Goal: Find contact information: Find contact information

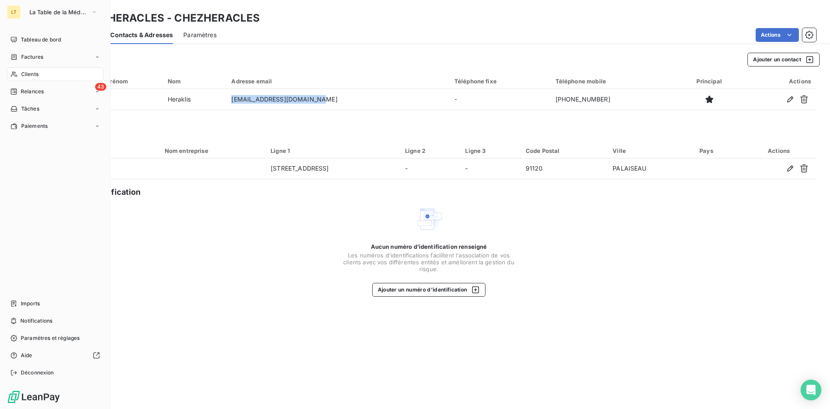
click at [26, 74] on span "Clients" at bounding box center [29, 74] width 17 height 8
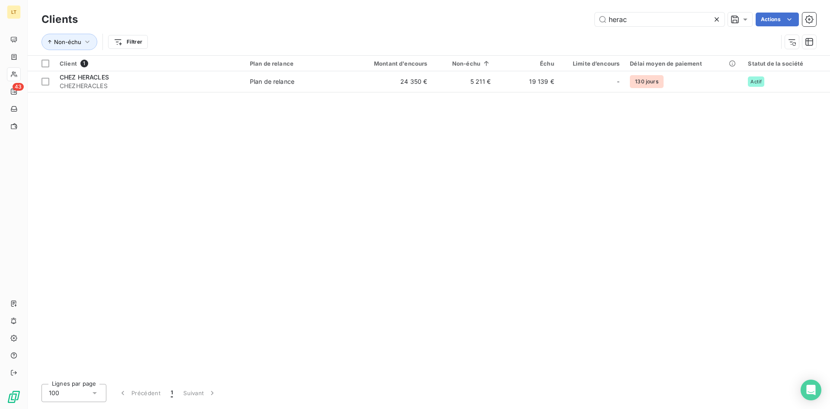
drag, startPoint x: 633, startPoint y: 22, endPoint x: 554, endPoint y: 20, distance: 78.7
click at [595, 20] on input "herac" at bounding box center [660, 20] width 130 height 14
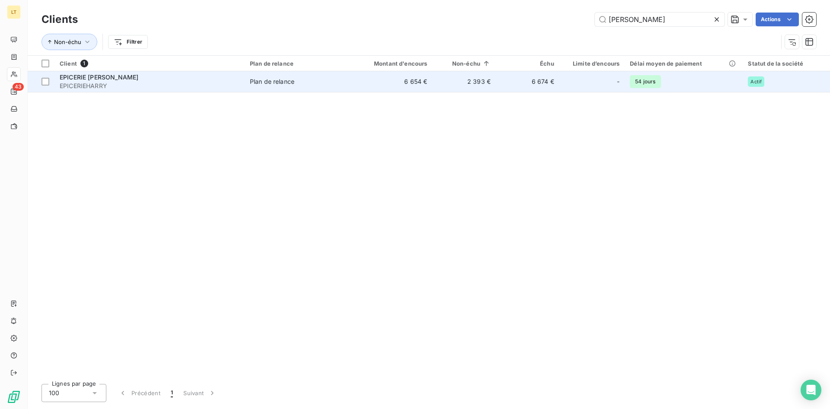
type input "[PERSON_NAME]"
click at [314, 82] on span "Plan de relance" at bounding box center [296, 81] width 93 height 9
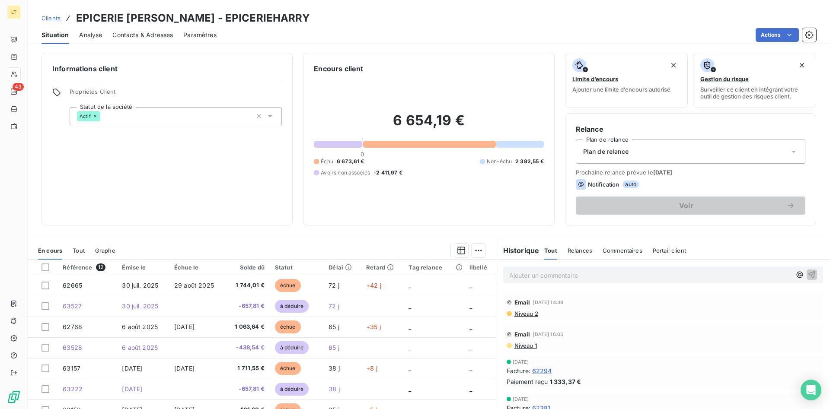
click at [135, 32] on span "Contacts & Adresses" at bounding box center [142, 35] width 61 height 9
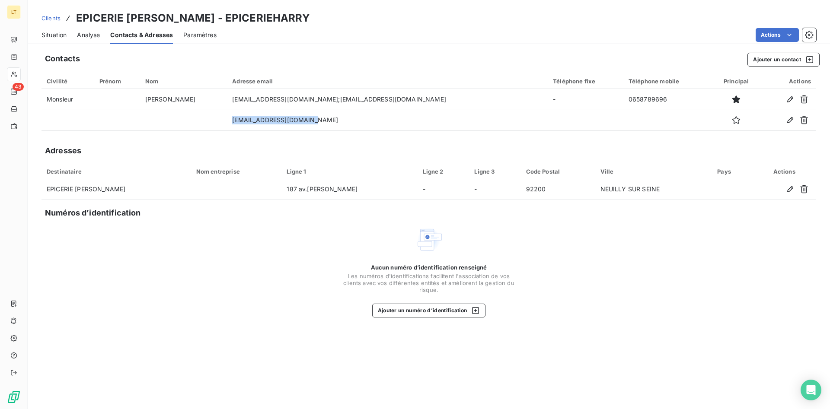
drag, startPoint x: 296, startPoint y: 121, endPoint x: 288, endPoint y: 153, distance: 33.5
click at [227, 119] on td "[EMAIL_ADDRESS][DOMAIN_NAME]" at bounding box center [387, 120] width 321 height 21
copy td "[EMAIL_ADDRESS][DOMAIN_NAME]"
